Goal: Navigation & Orientation: Understand site structure

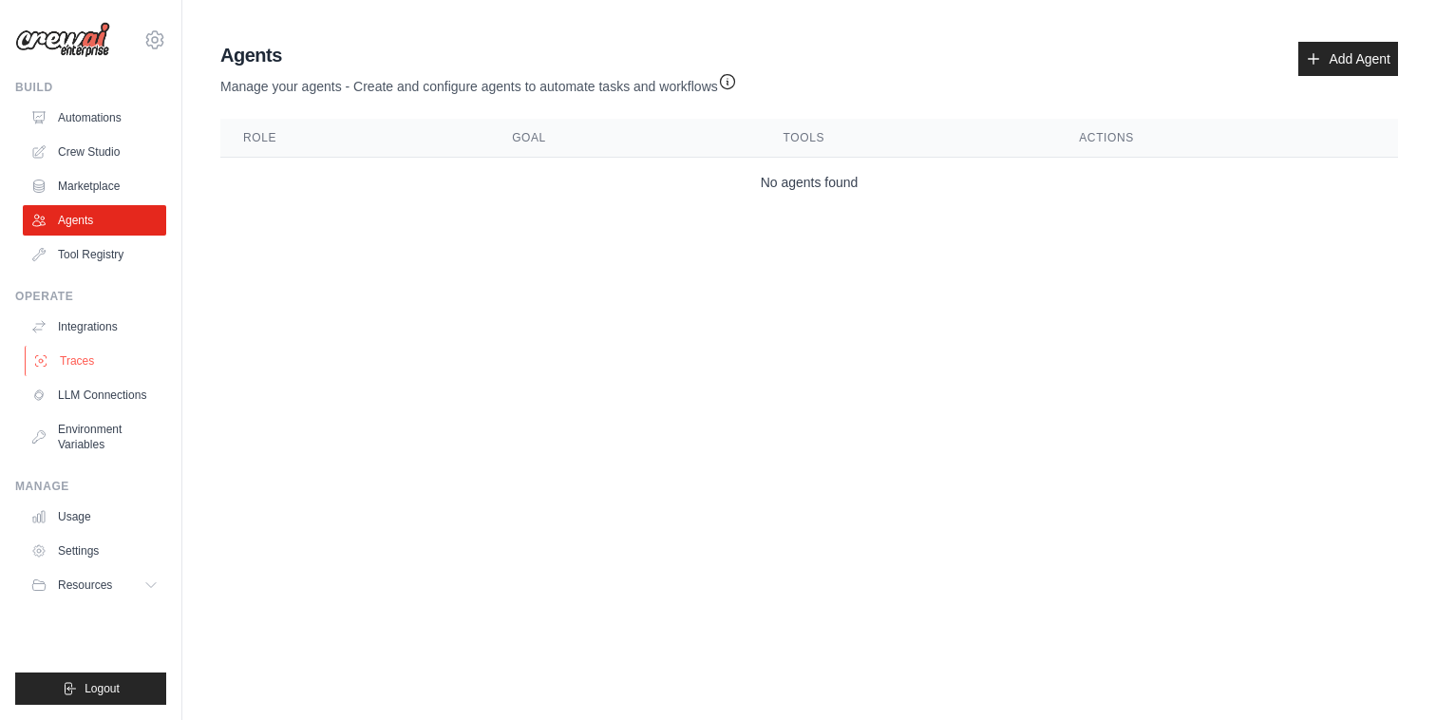
click at [79, 354] on link "Traces" at bounding box center [96, 361] width 143 height 30
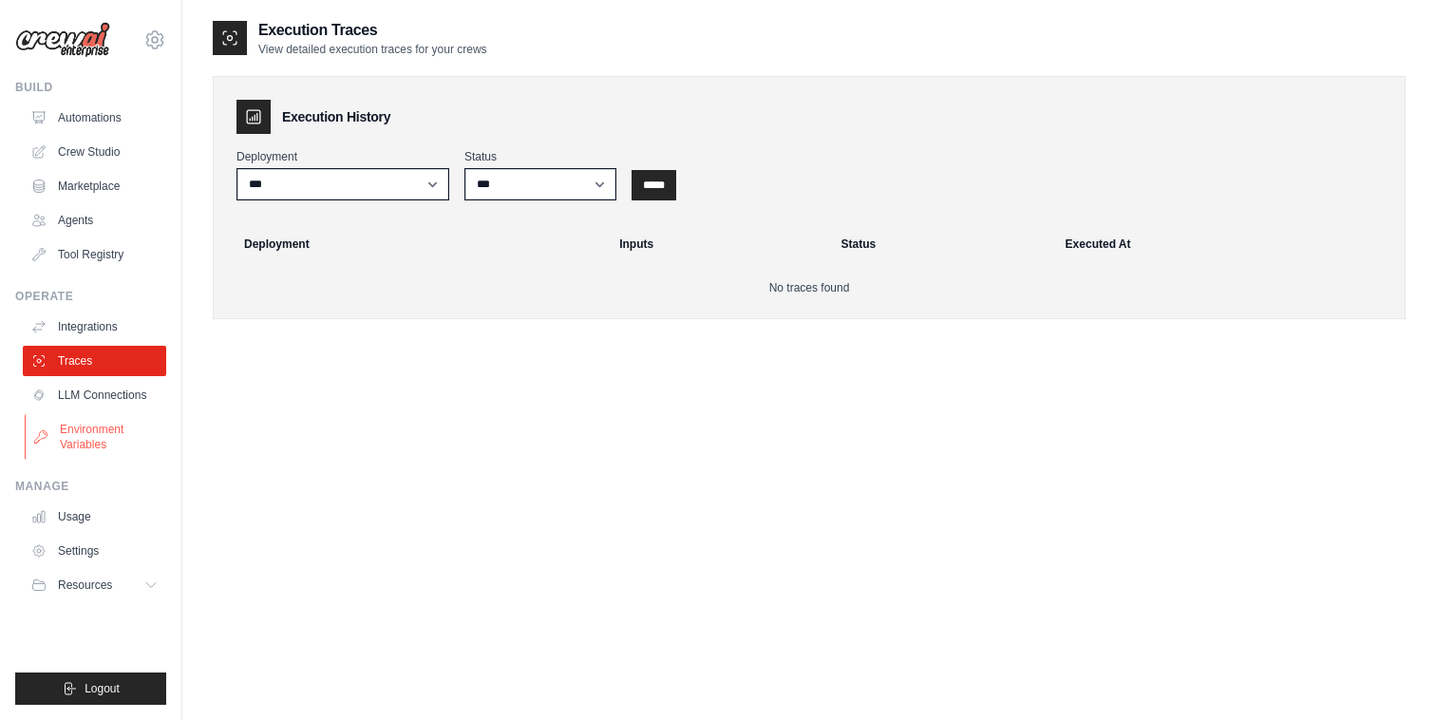
click at [107, 433] on link "Environment Variables" at bounding box center [96, 437] width 143 height 46
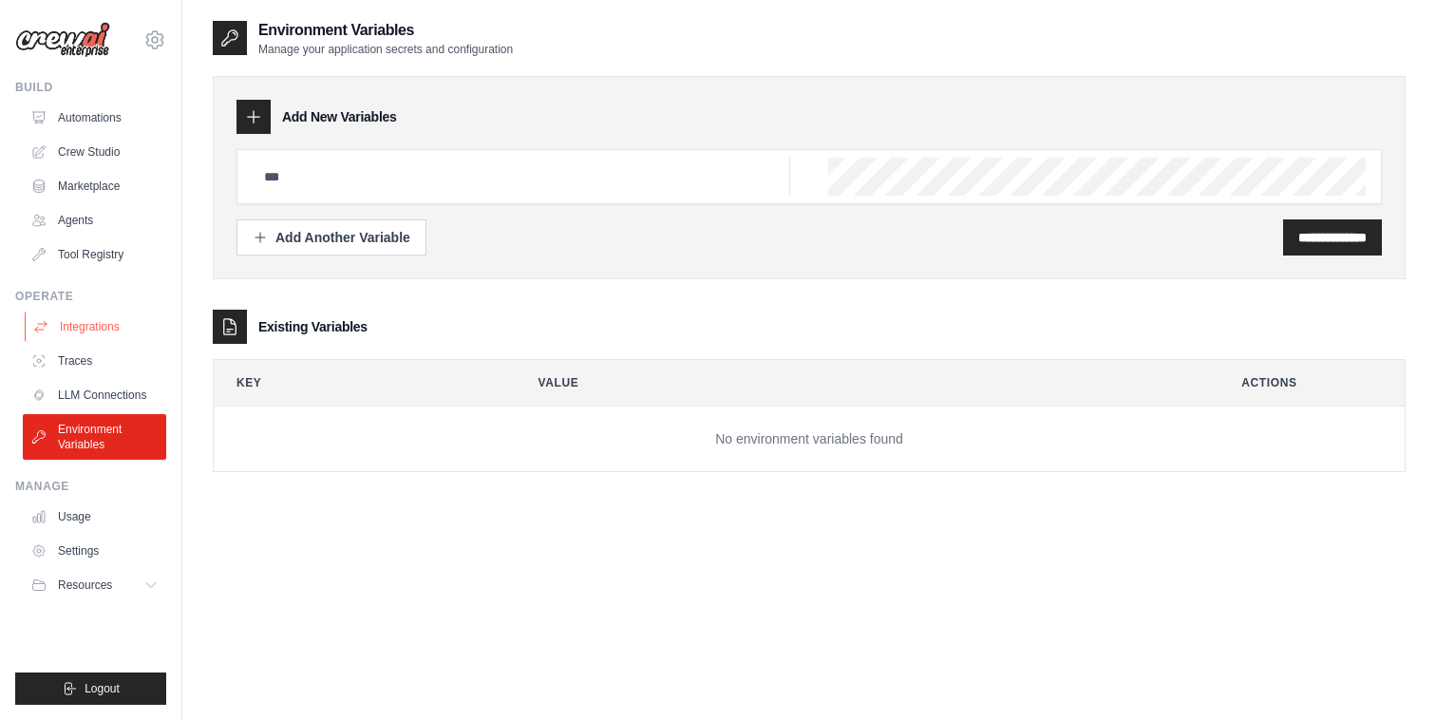
click at [105, 323] on link "Integrations" at bounding box center [96, 326] width 143 height 30
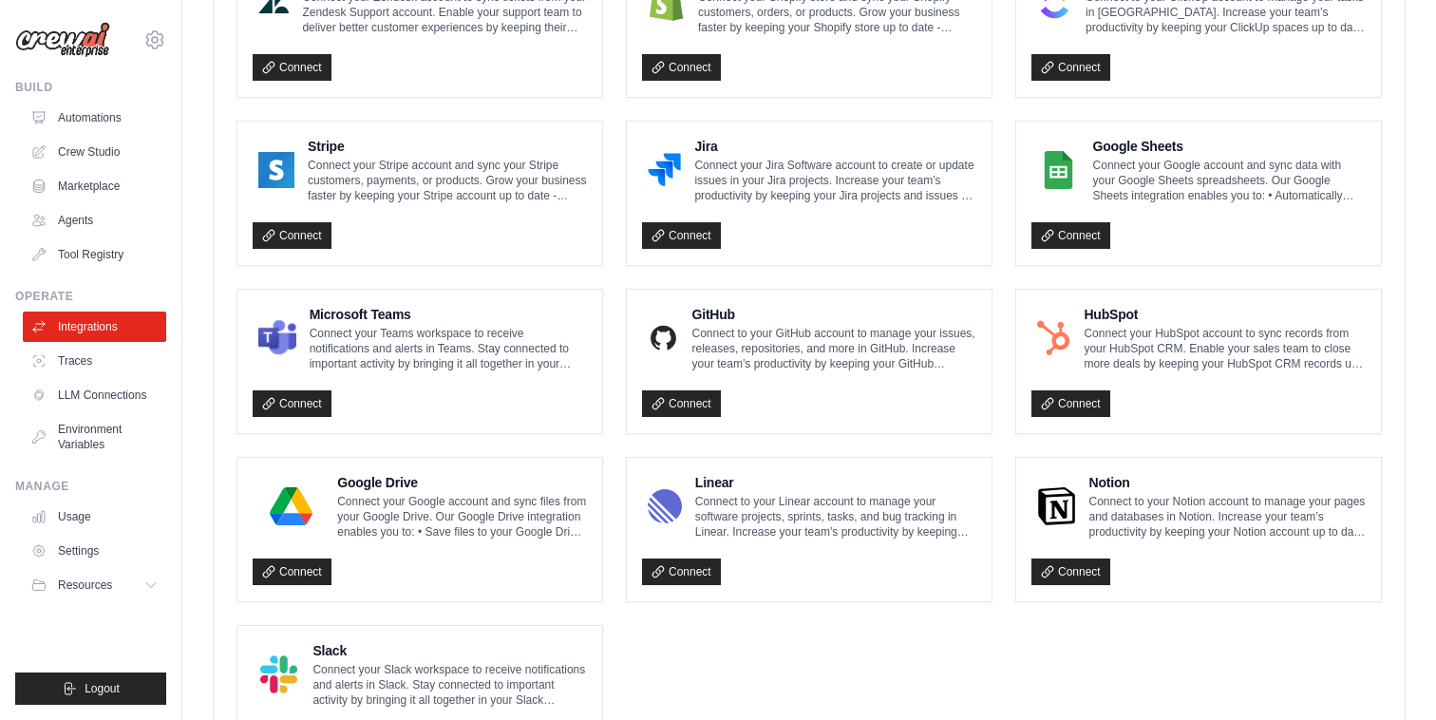
scroll to position [992, 0]
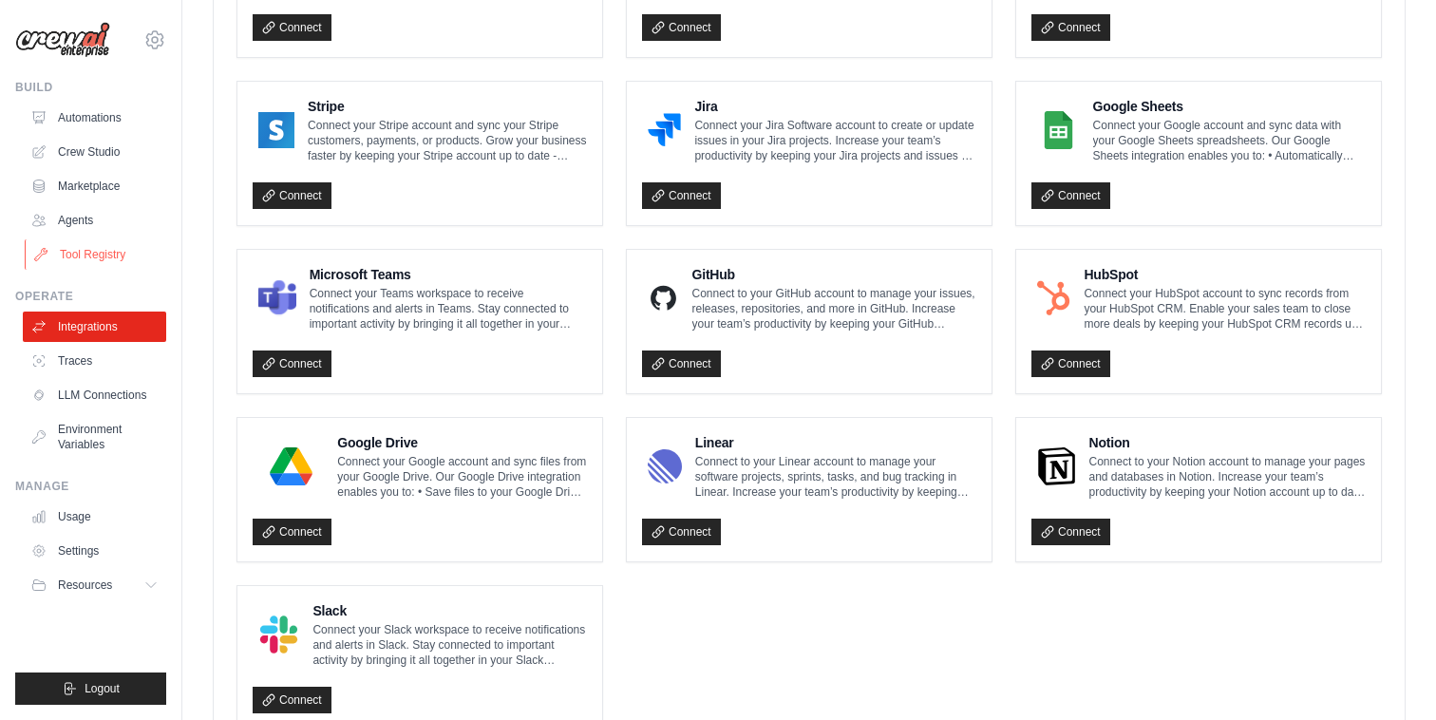
click at [85, 251] on link "Tool Registry" at bounding box center [96, 254] width 143 height 30
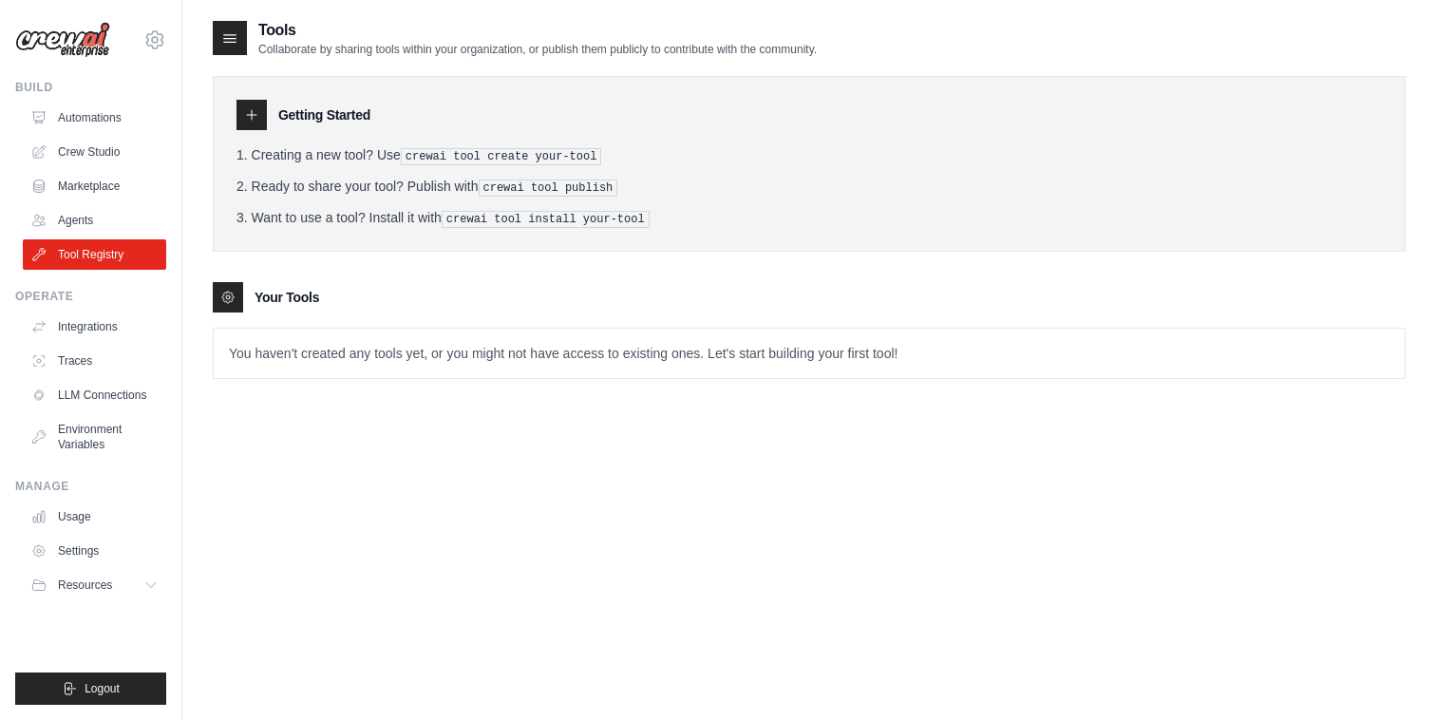
click at [396, 197] on ol "Creating a new tool? Use crewai tool create your-tool Ready to share your tool?…" at bounding box center [808, 186] width 1145 height 83
click at [107, 115] on link "Automations" at bounding box center [96, 118] width 143 height 30
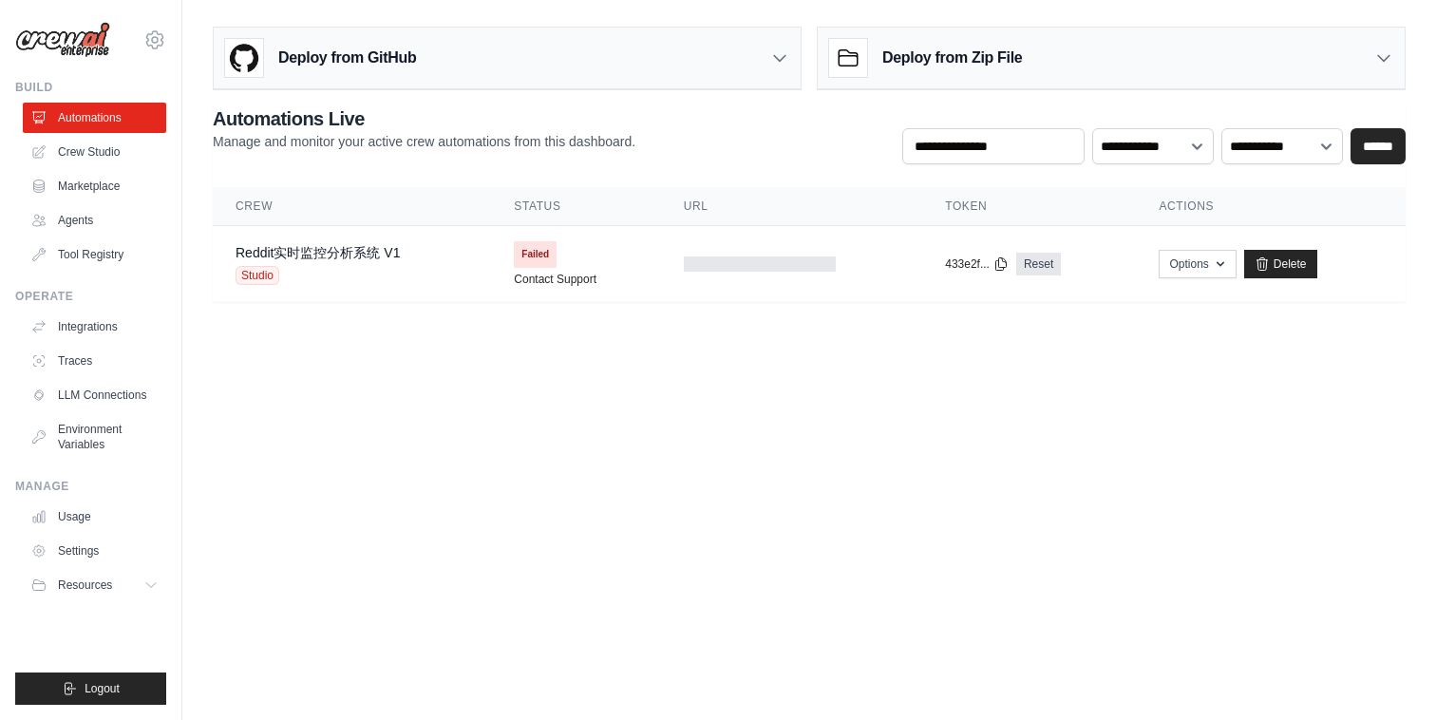
click at [100, 155] on link "Crew Studio" at bounding box center [94, 152] width 143 height 30
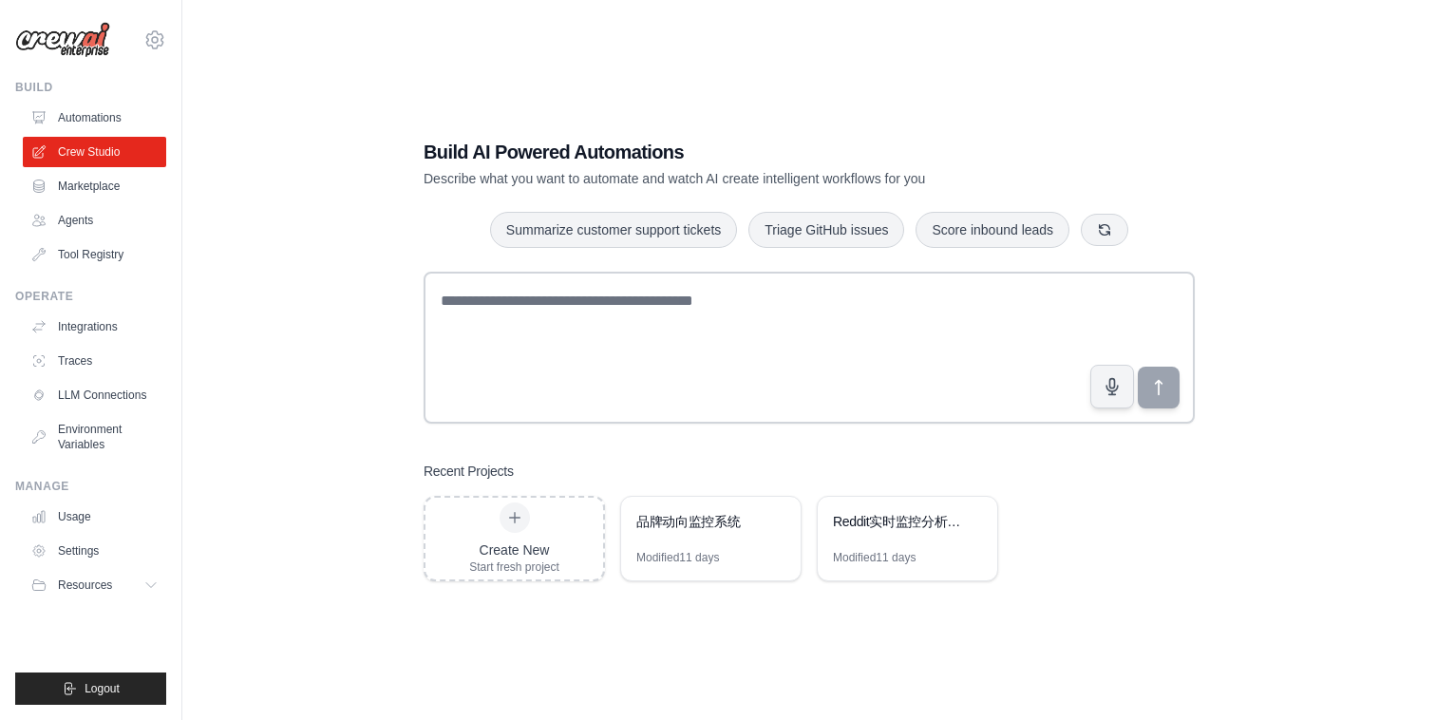
scroll to position [17, 0]
click at [93, 324] on link "Integrations" at bounding box center [96, 326] width 143 height 30
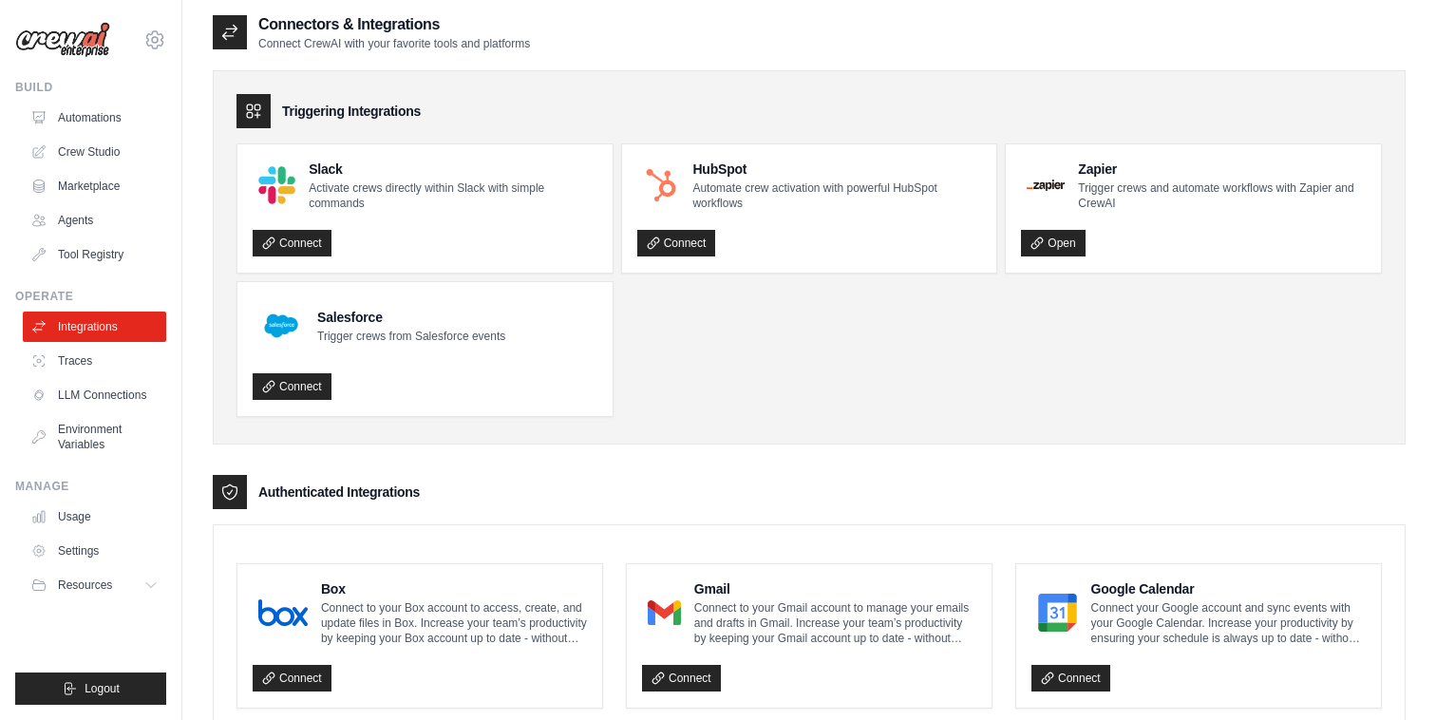
scroll to position [8, 0]
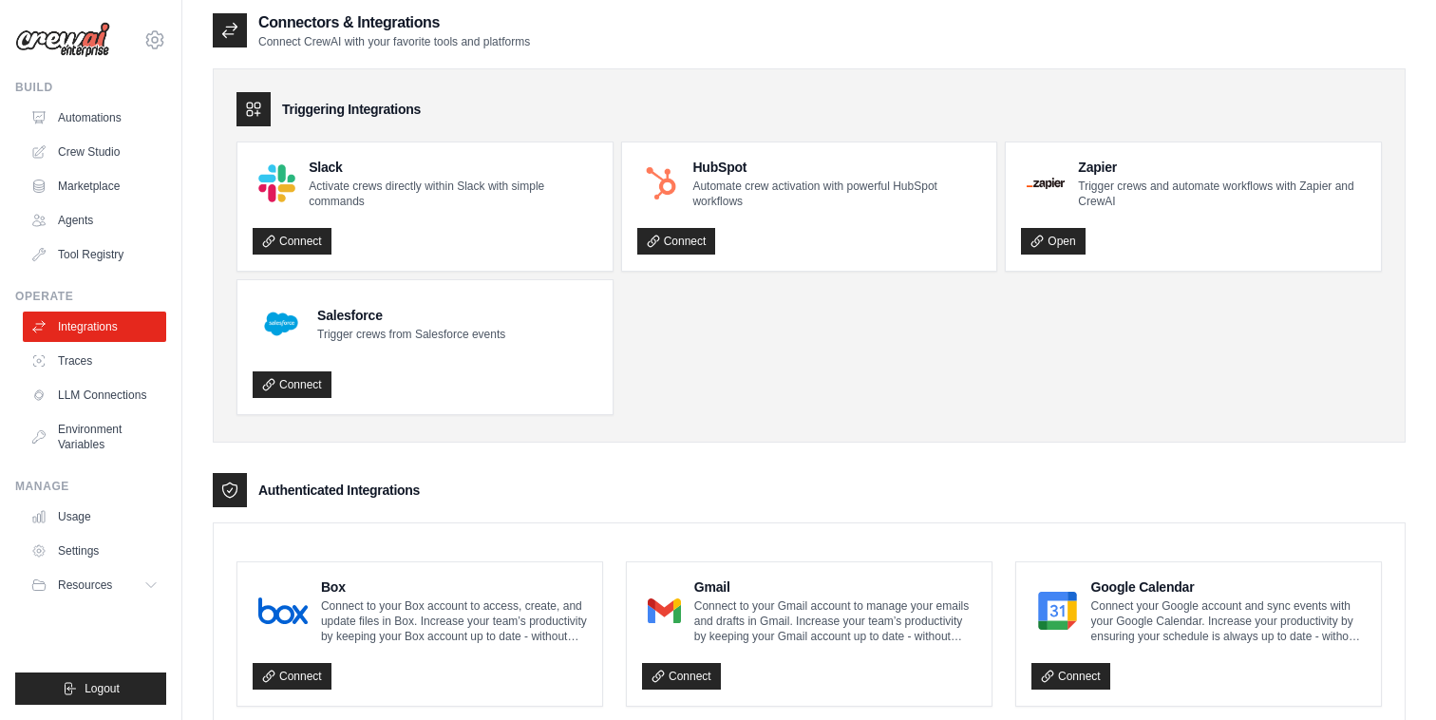
click at [241, 26] on div at bounding box center [230, 30] width 34 height 34
click at [253, 98] on div at bounding box center [253, 109] width 34 height 34
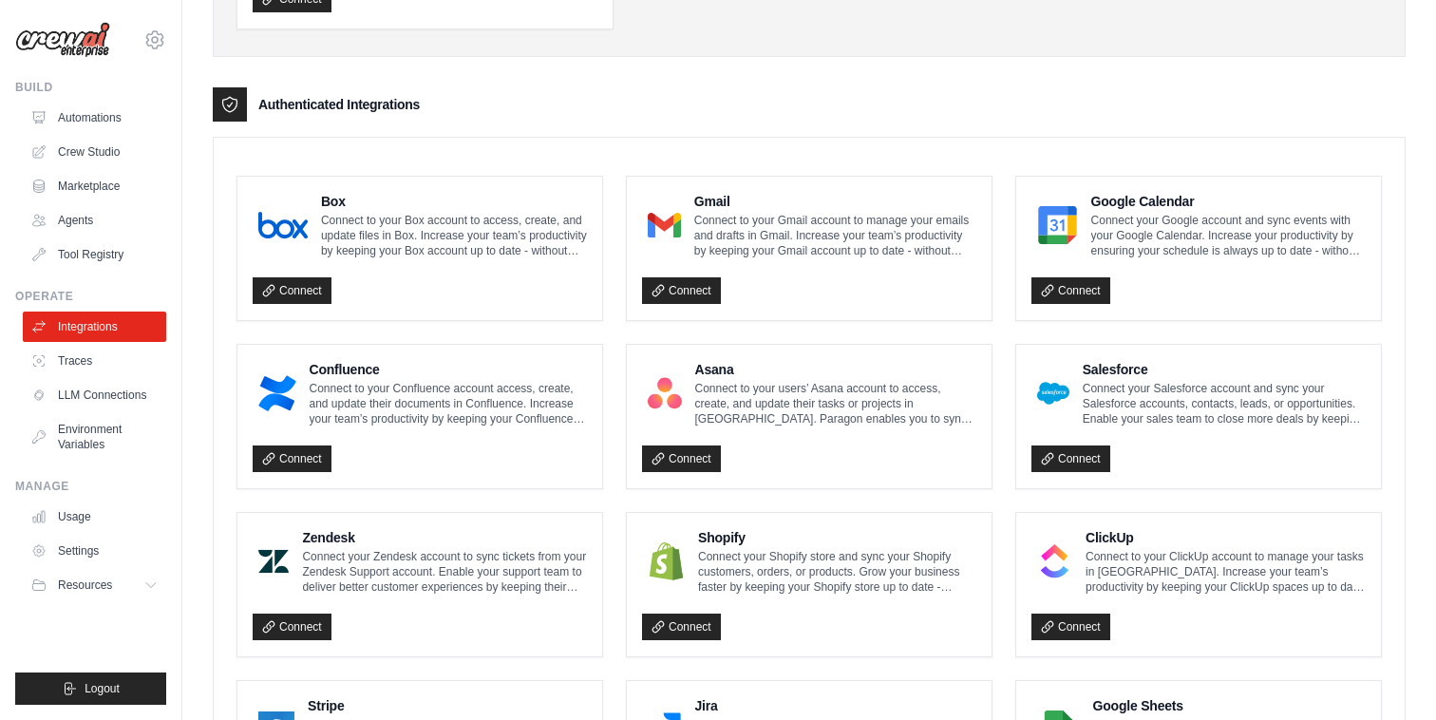
scroll to position [0, 0]
